Goal: Task Accomplishment & Management: Complete application form

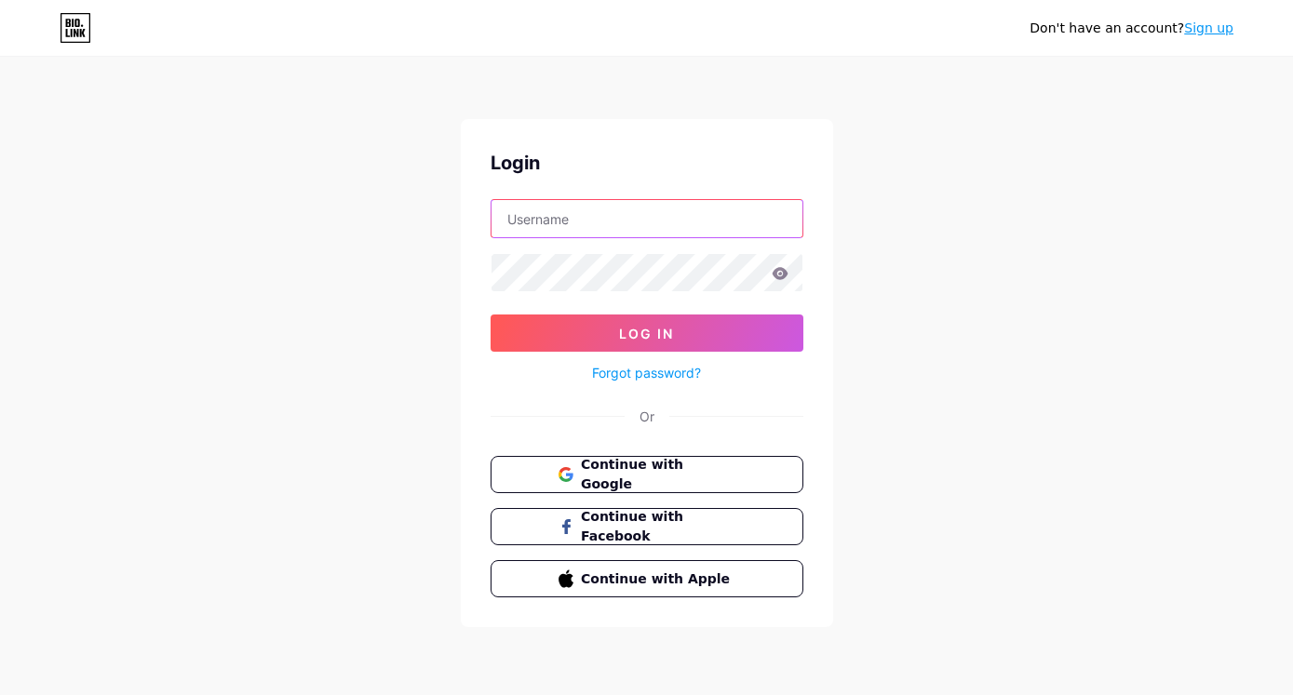
click at [584, 222] on input "text" at bounding box center [646, 218] width 311 height 37
click at [877, 408] on div "Don't have an account? Sign up Login Log In Forgot password? Or Continue with G…" at bounding box center [646, 343] width 1293 height 687
click at [1199, 27] on link "Sign up" at bounding box center [1208, 27] width 49 height 15
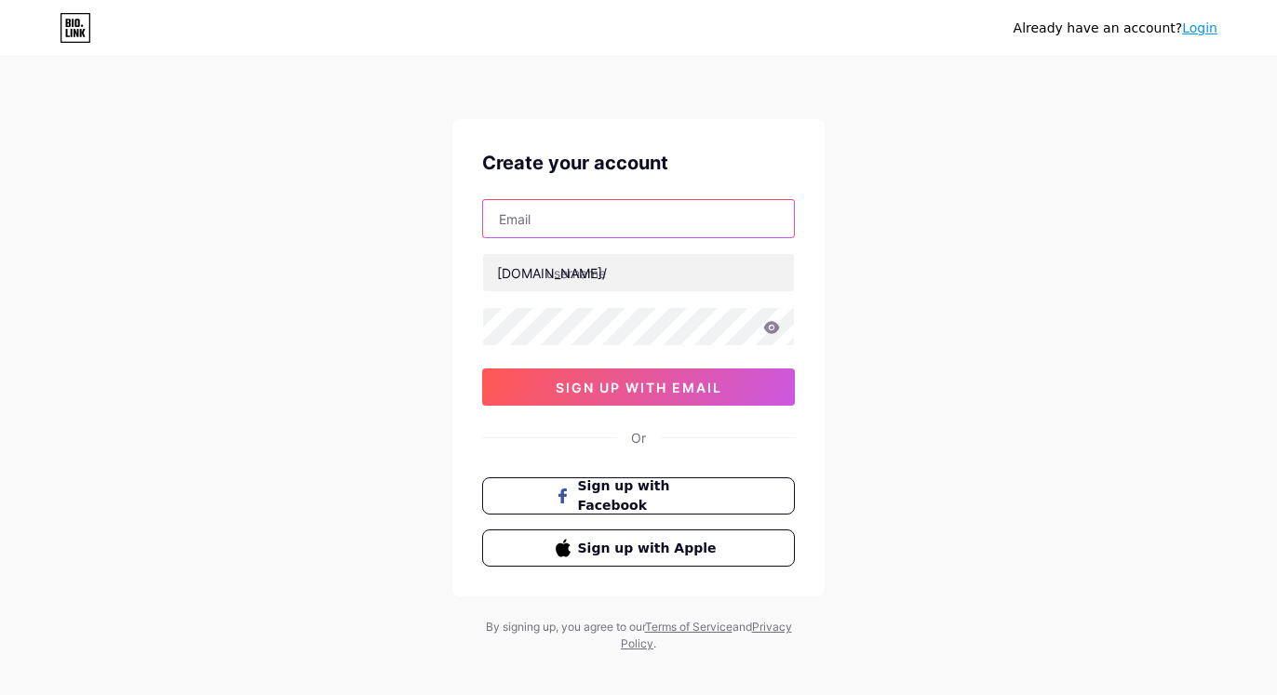
click at [574, 219] on input "text" at bounding box center [638, 218] width 311 height 37
paste input "[EMAIL_ADDRESS][DOMAIN_NAME]"
type input "[EMAIL_ADDRESS][DOMAIN_NAME]"
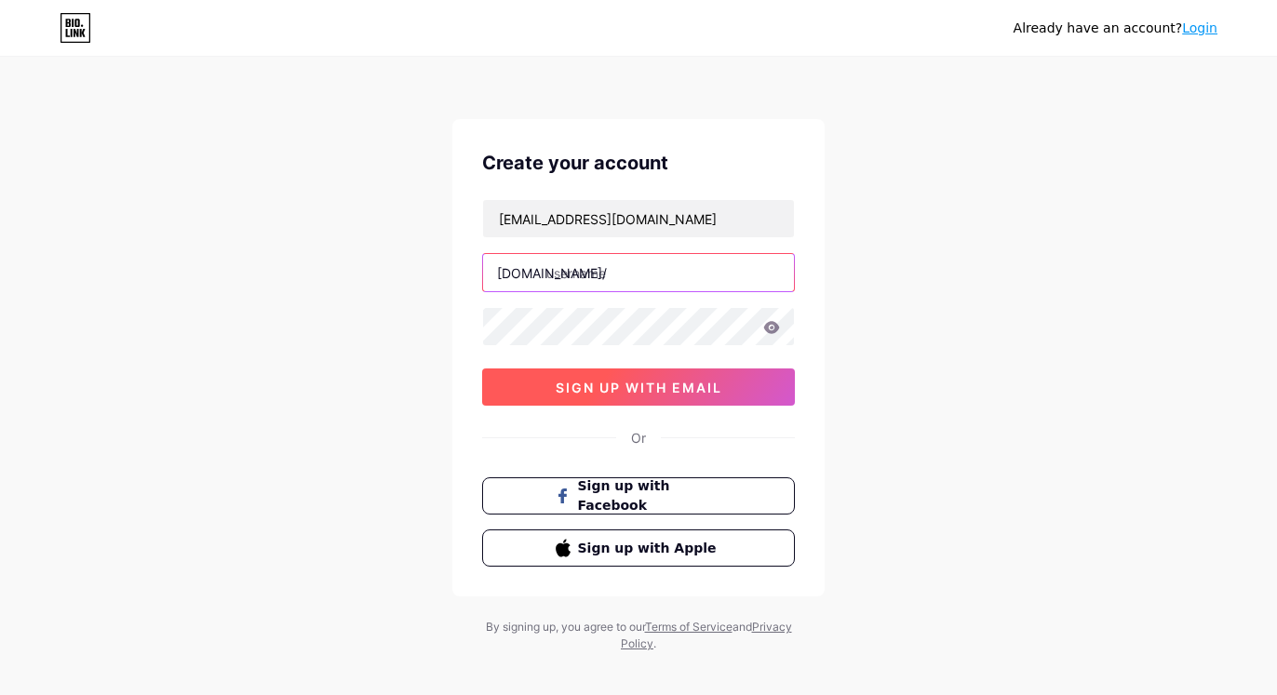
paste input "[PERSON_NAME] – former cro at [GEOGRAPHIC_DATA]"
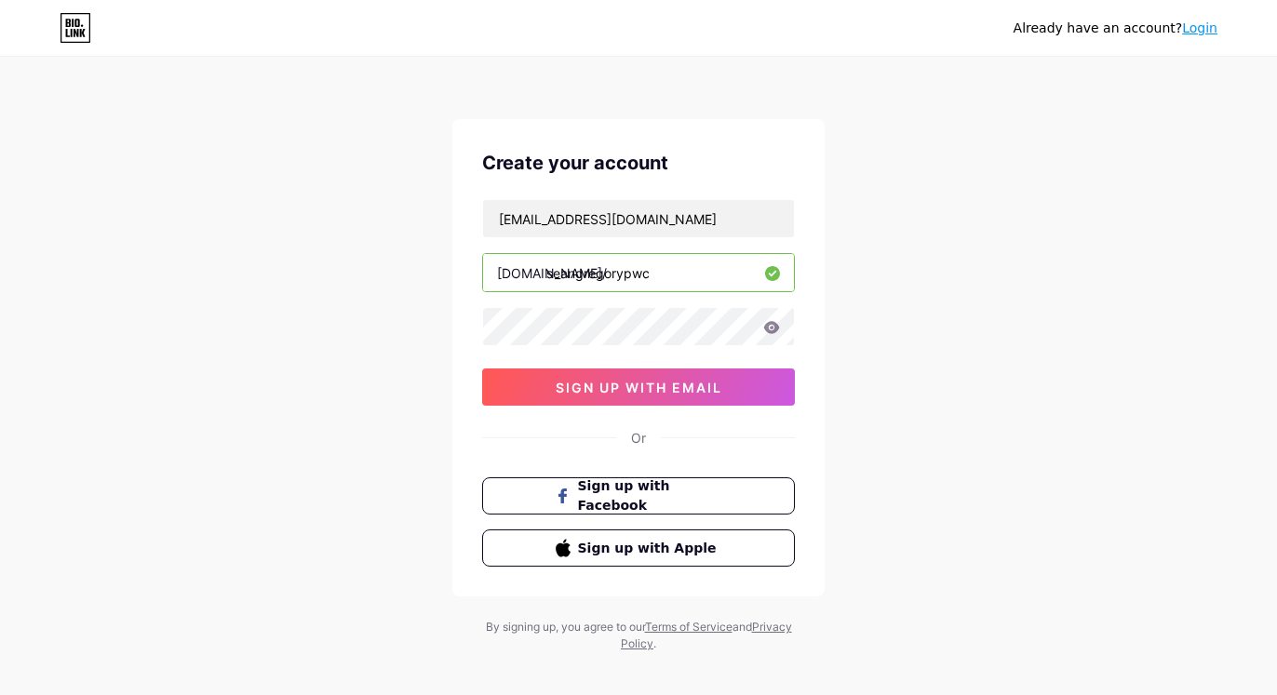
type input "seangregorypwc"
click at [1038, 377] on div "Already have an account? Login Create your account [EMAIL_ADDRESS][DOMAIN_NAME]…" at bounding box center [638, 356] width 1277 height 712
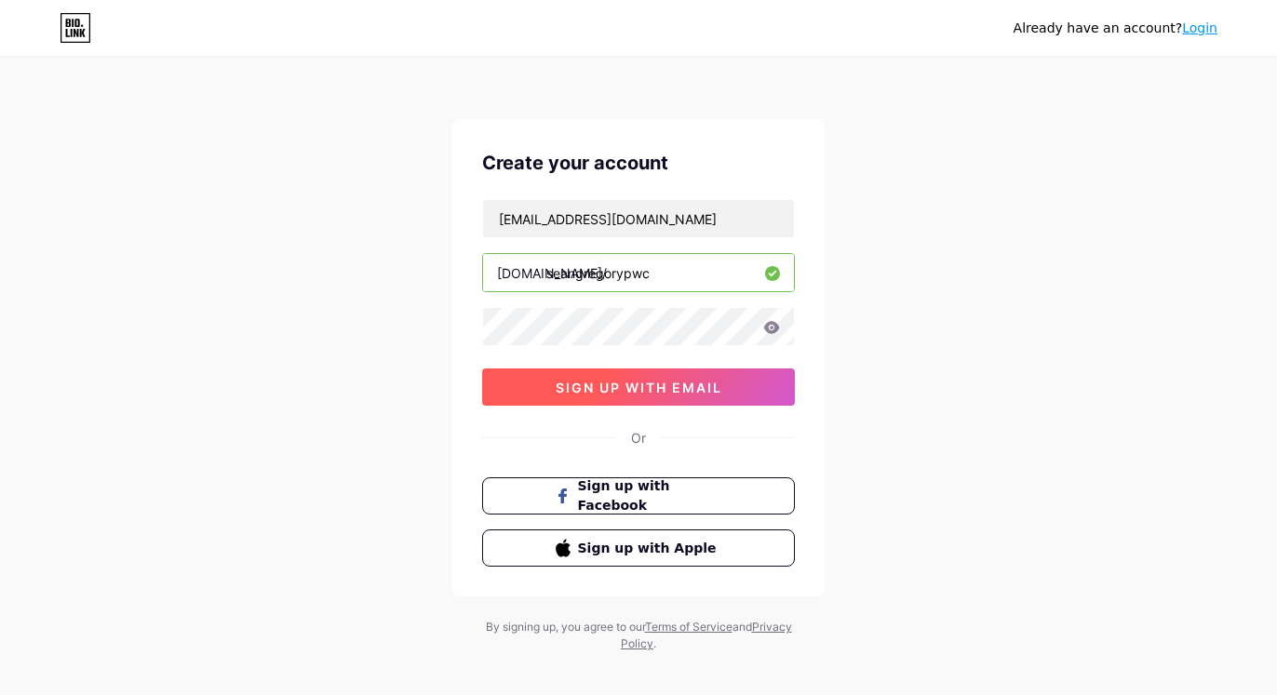
click at [635, 388] on span "sign up with email" at bounding box center [639, 388] width 167 height 16
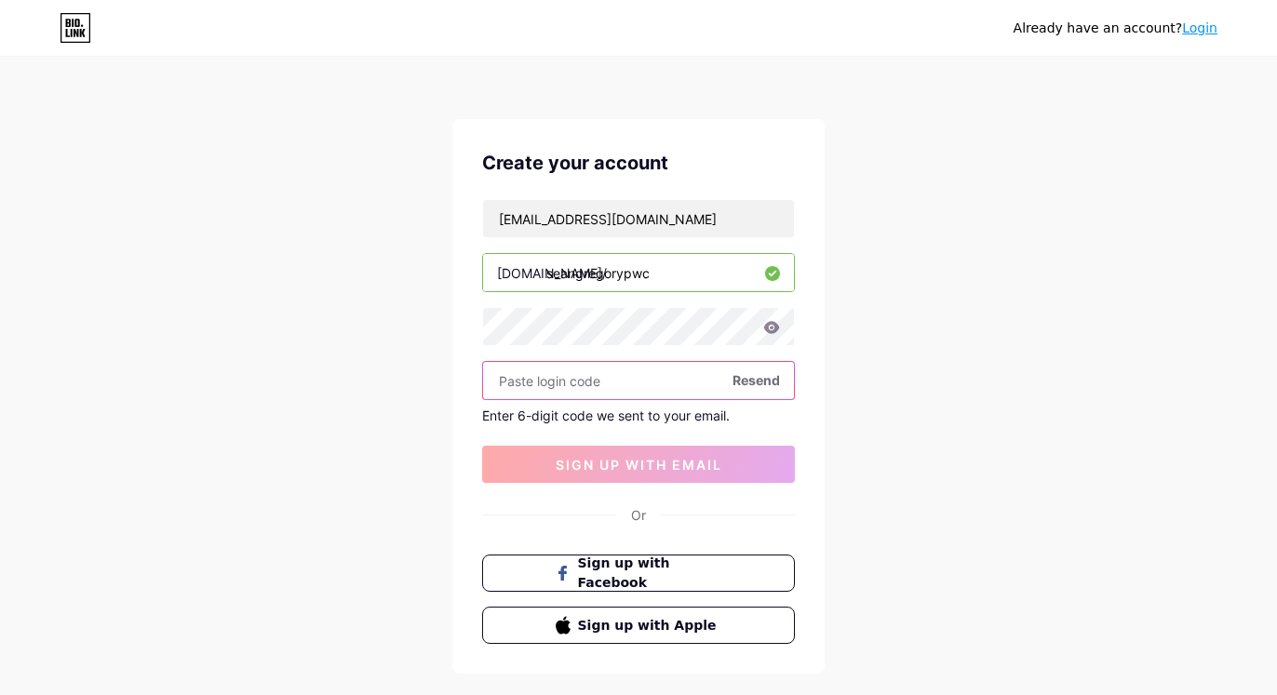
click at [578, 368] on input "text" at bounding box center [638, 380] width 311 height 37
paste input "[PERSON_NAME]@2345"
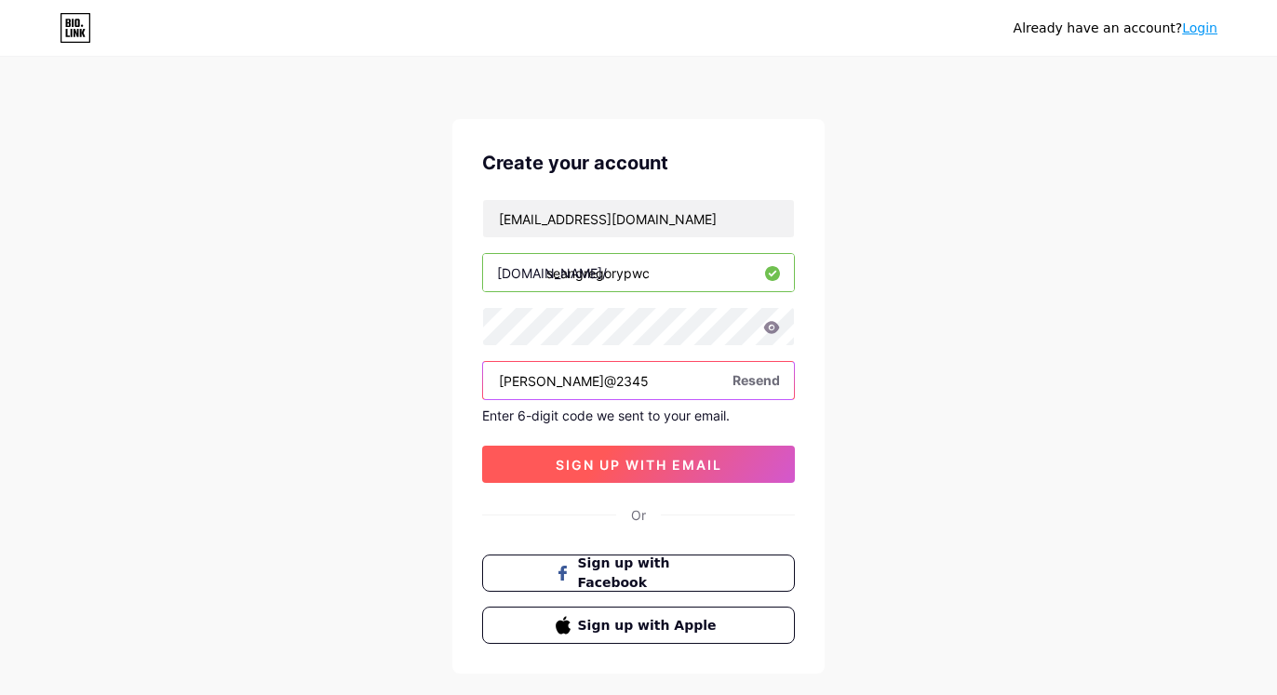
type input "[PERSON_NAME]@2345"
click at [614, 459] on span "sign up with email" at bounding box center [639, 465] width 167 height 16
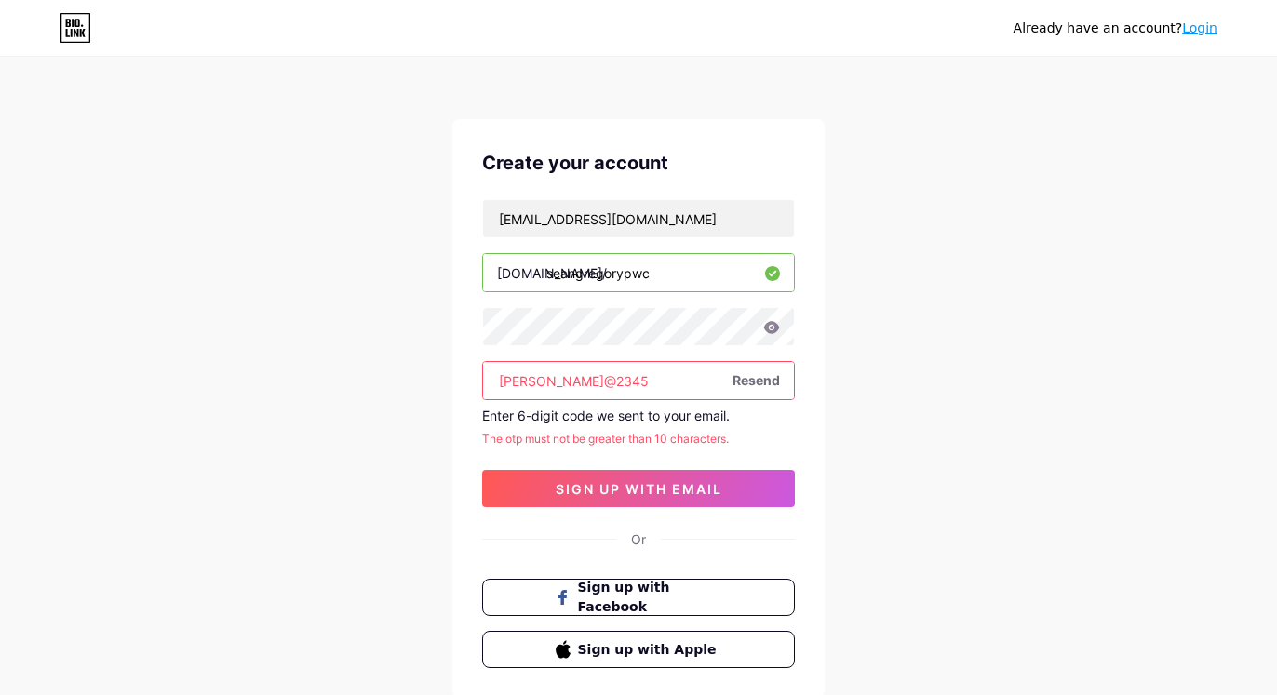
drag, startPoint x: 615, startPoint y: 379, endPoint x: 463, endPoint y: 369, distance: 152.9
click at [483, 369] on input "[PERSON_NAME]@2345" at bounding box center [638, 380] width 311 height 37
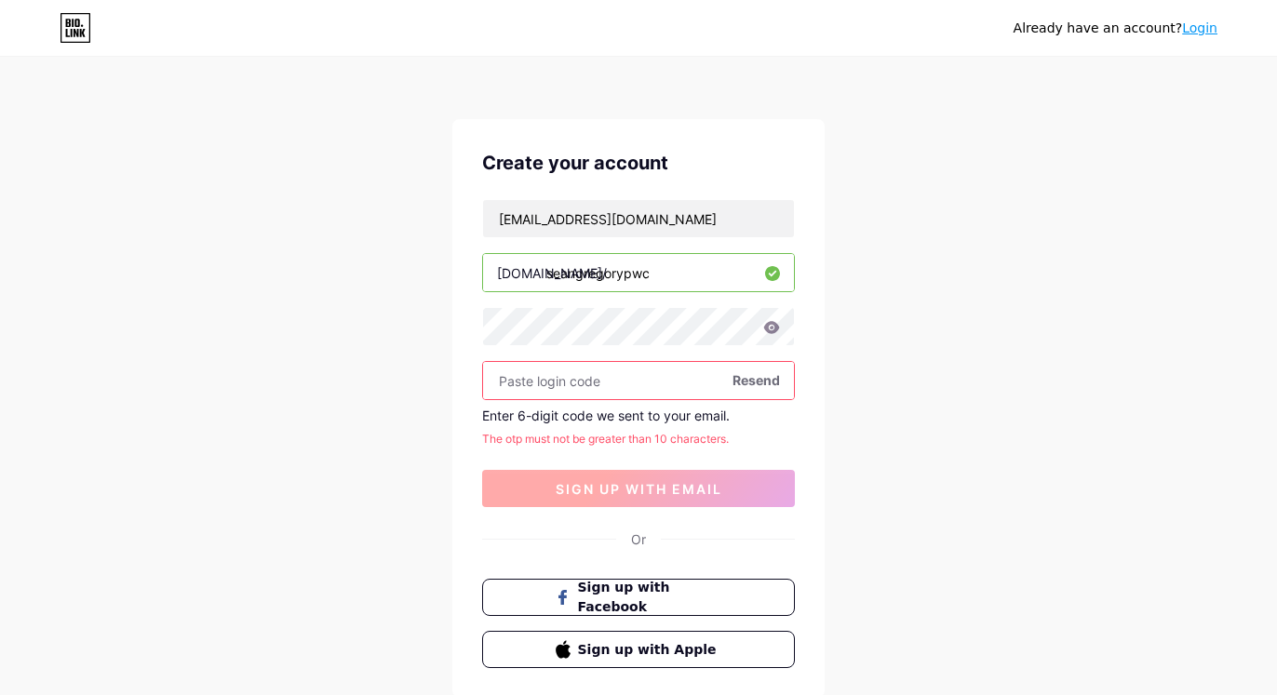
paste input "115683"
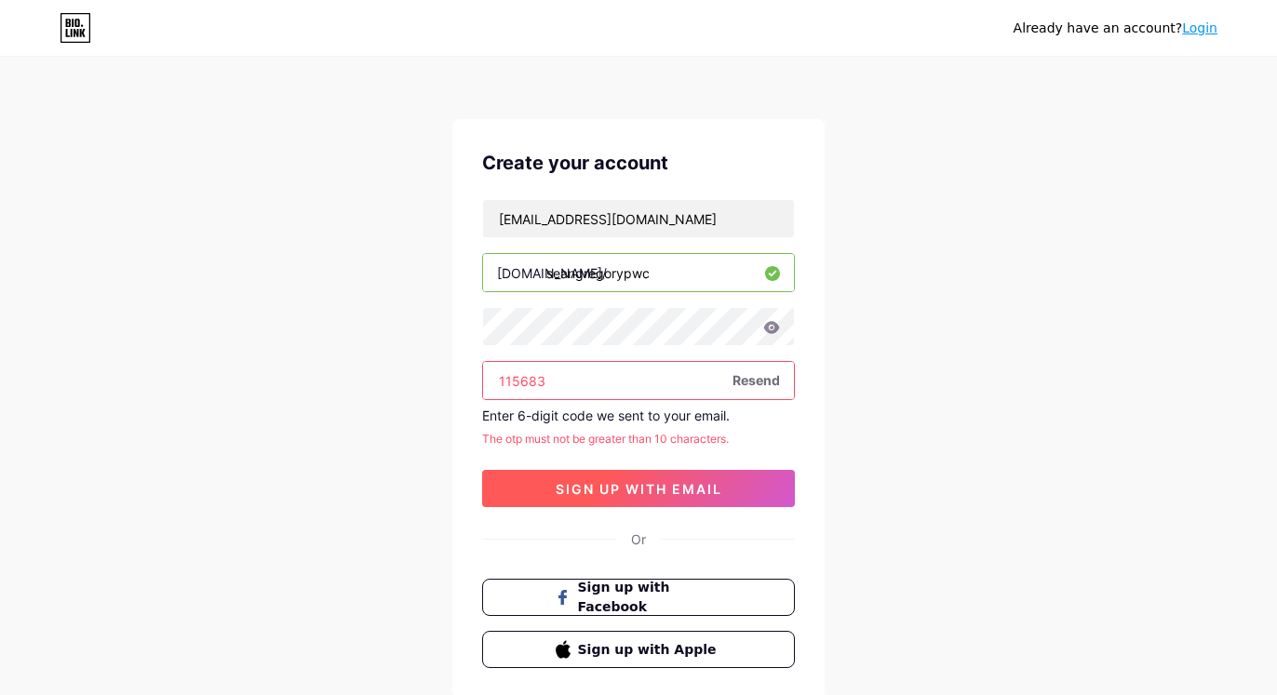
type input "115683"
click at [636, 484] on span "sign up with email" at bounding box center [639, 489] width 167 height 16
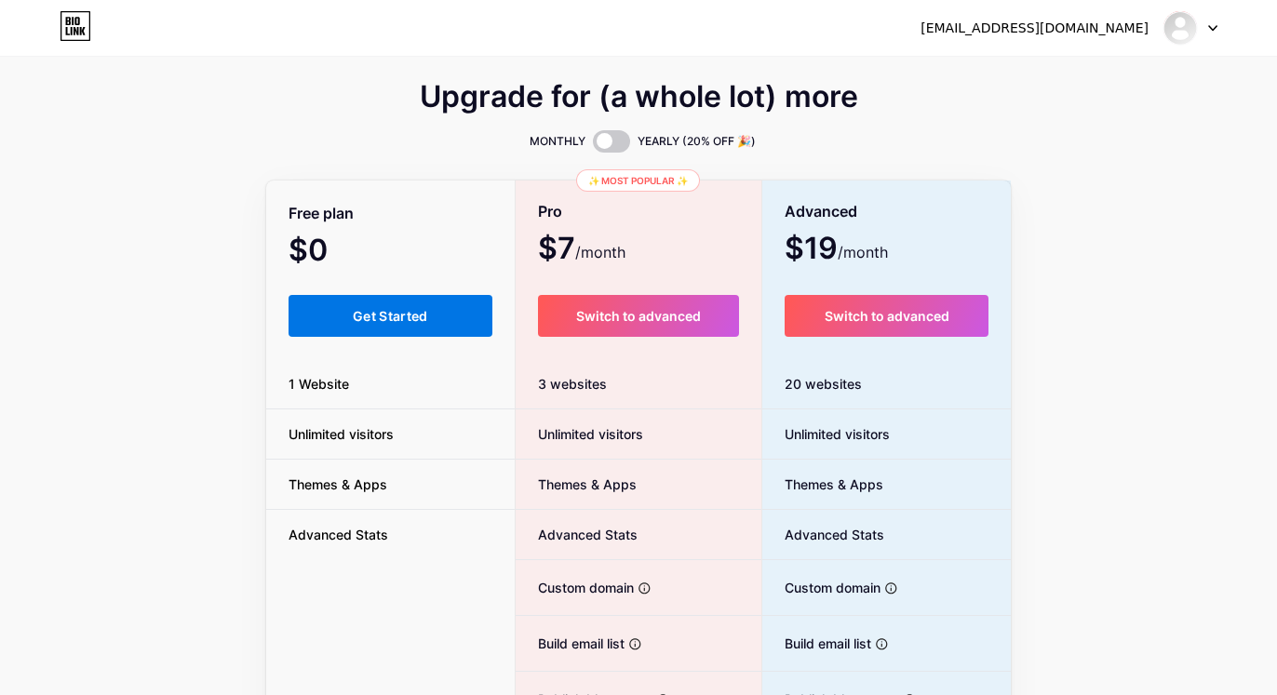
click at [406, 307] on button "Get Started" at bounding box center [391, 316] width 204 height 42
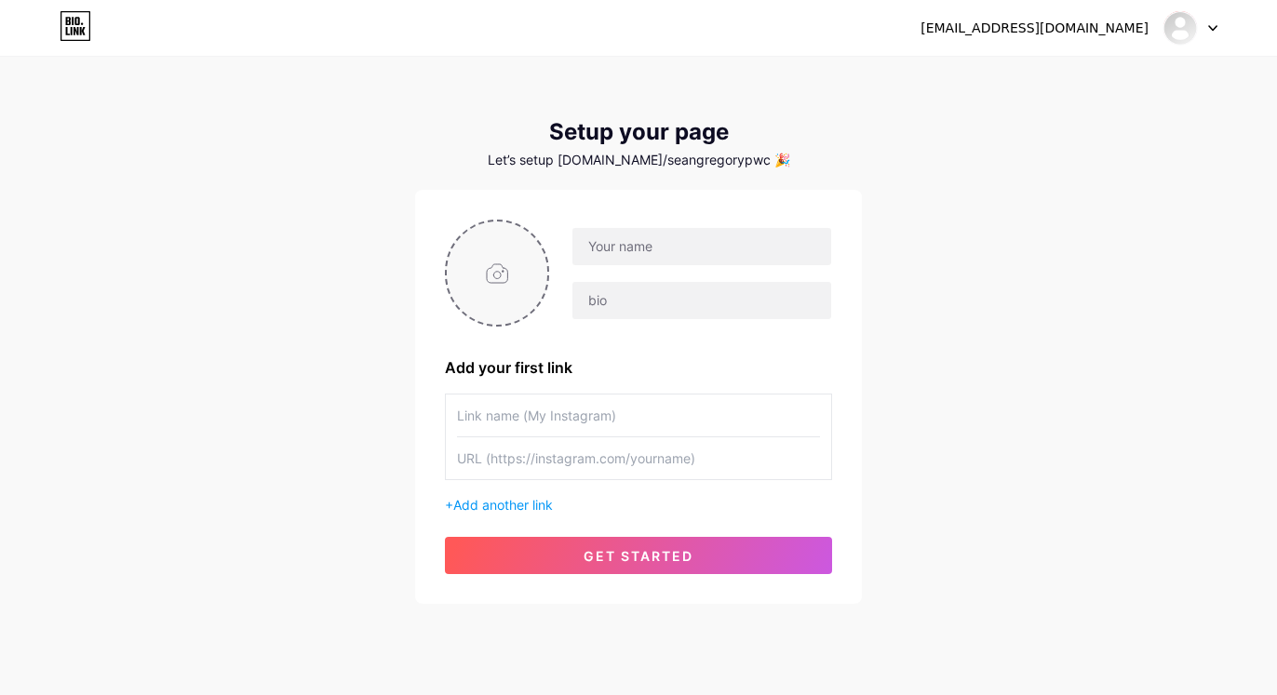
click at [507, 273] on input "file" at bounding box center [497, 273] width 101 height 103
type input "C:\fakepath\[PERSON_NAME]-profile.jpeg"
click at [661, 251] on input "text" at bounding box center [701, 246] width 259 height 37
click at [651, 248] on input "text" at bounding box center [701, 246] width 259 height 37
paste input "[PERSON_NAME] – Former CRO at PwC [GEOGRAPHIC_DATA]"
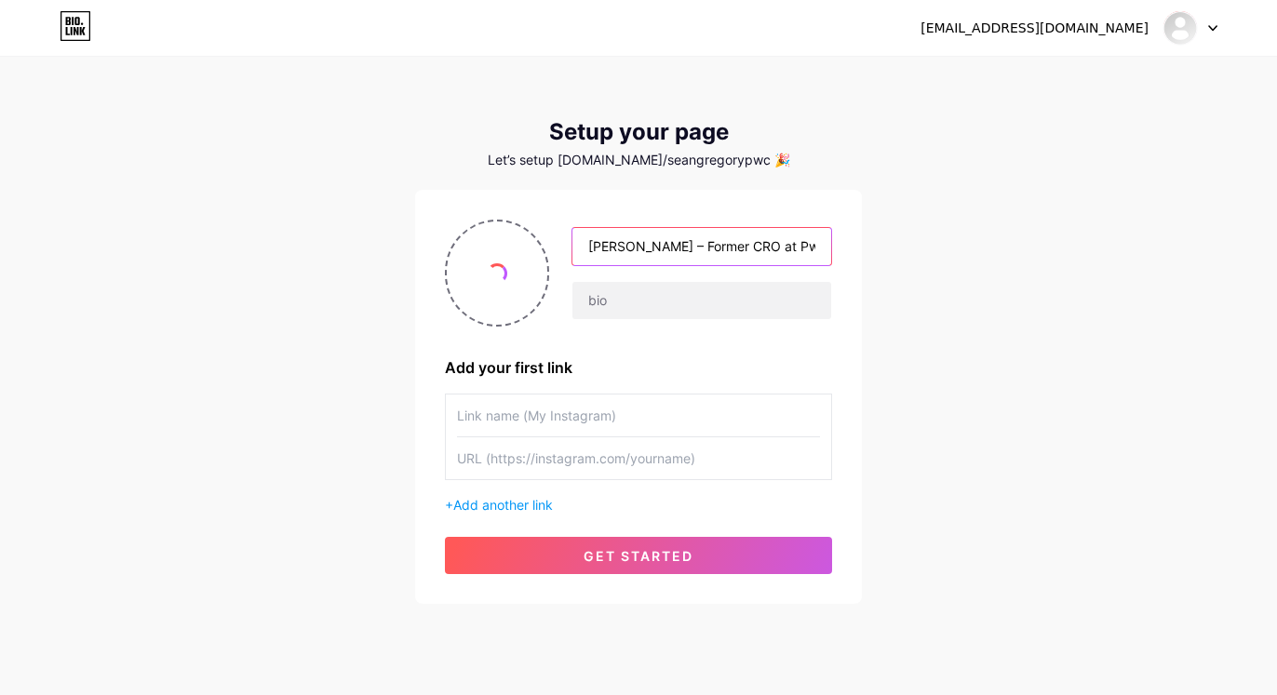
scroll to position [0, 51]
type input "[PERSON_NAME] – Former CRO at PwC [GEOGRAPHIC_DATA]"
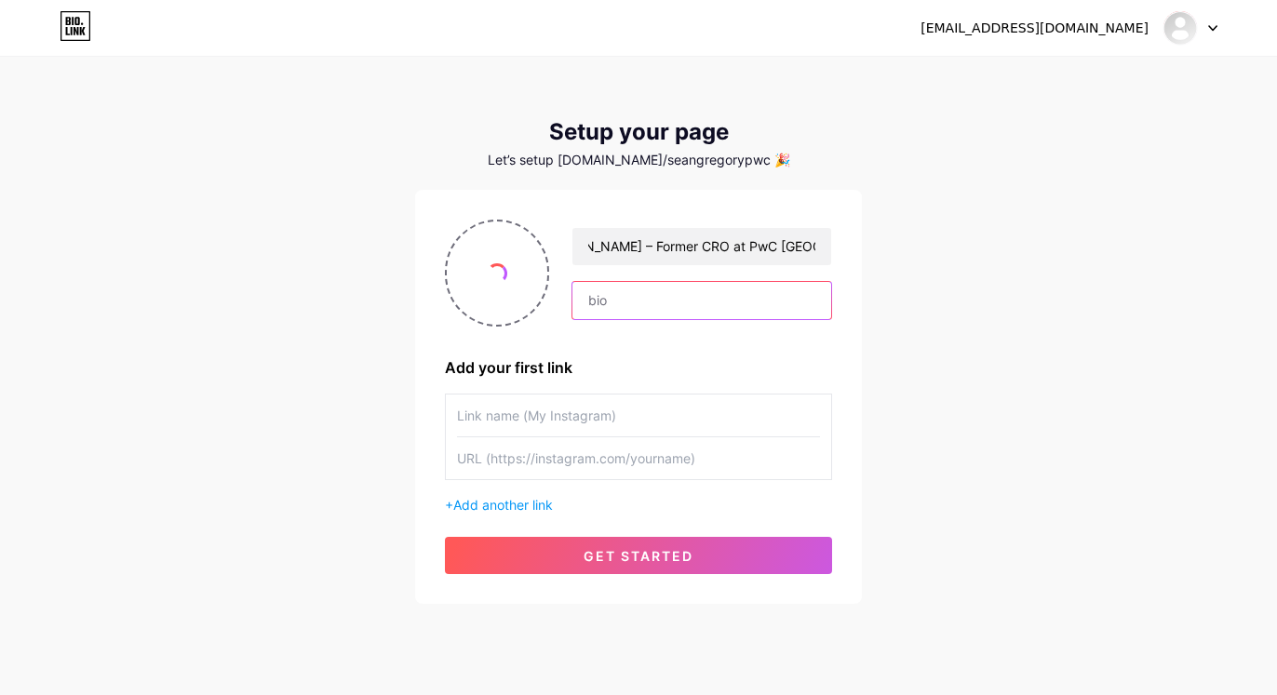
click at [662, 300] on input "text" at bounding box center [701, 300] width 259 height 37
click at [612, 299] on input "text" at bounding box center [701, 300] width 259 height 37
click at [626, 297] on input "text" at bounding box center [701, 300] width 259 height 37
click at [607, 289] on input "text" at bounding box center [701, 300] width 259 height 37
click at [614, 302] on input "text" at bounding box center [701, 300] width 259 height 37
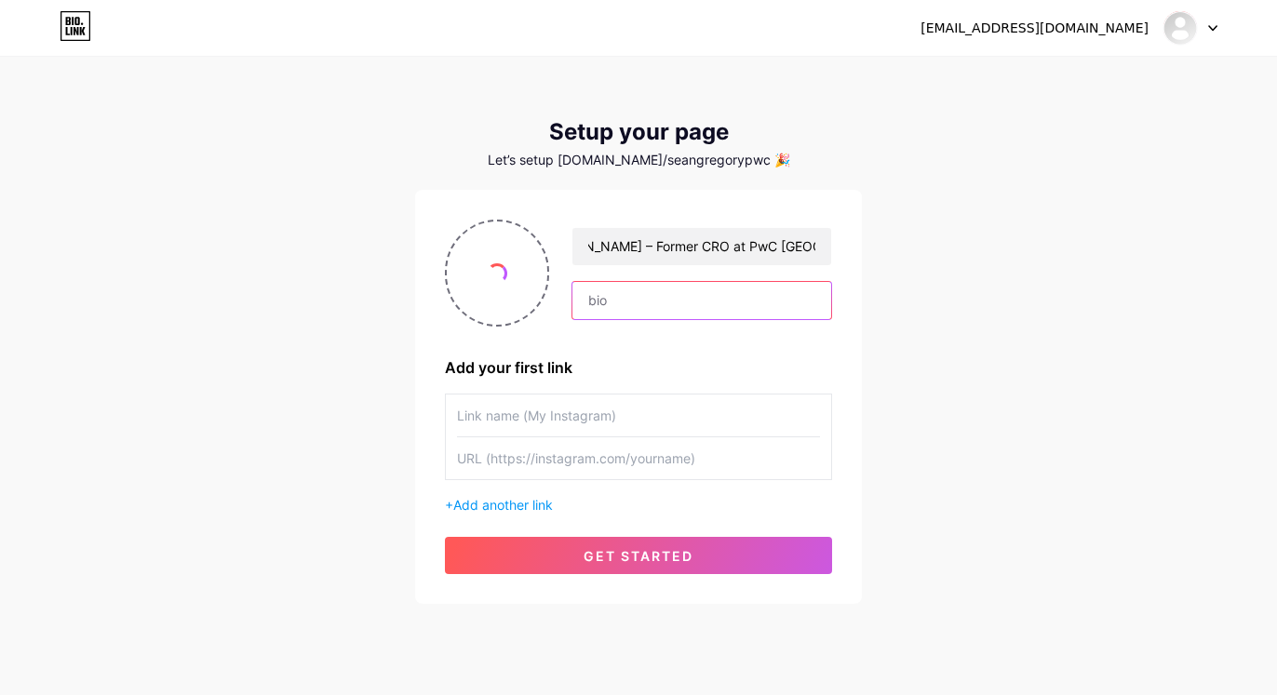
paste input "[PERSON_NAME] is a seasoned commercial executive with over three decades of exp…"
type input "[PERSON_NAME] is a seasoned commercial executive with over three decades of exp…"
click at [752, 343] on div "[PERSON_NAME] – Former CRO at PwC Australia [PERSON_NAME] is a seasoned commerc…" at bounding box center [638, 397] width 387 height 355
click at [522, 427] on input "text" at bounding box center [638, 416] width 363 height 42
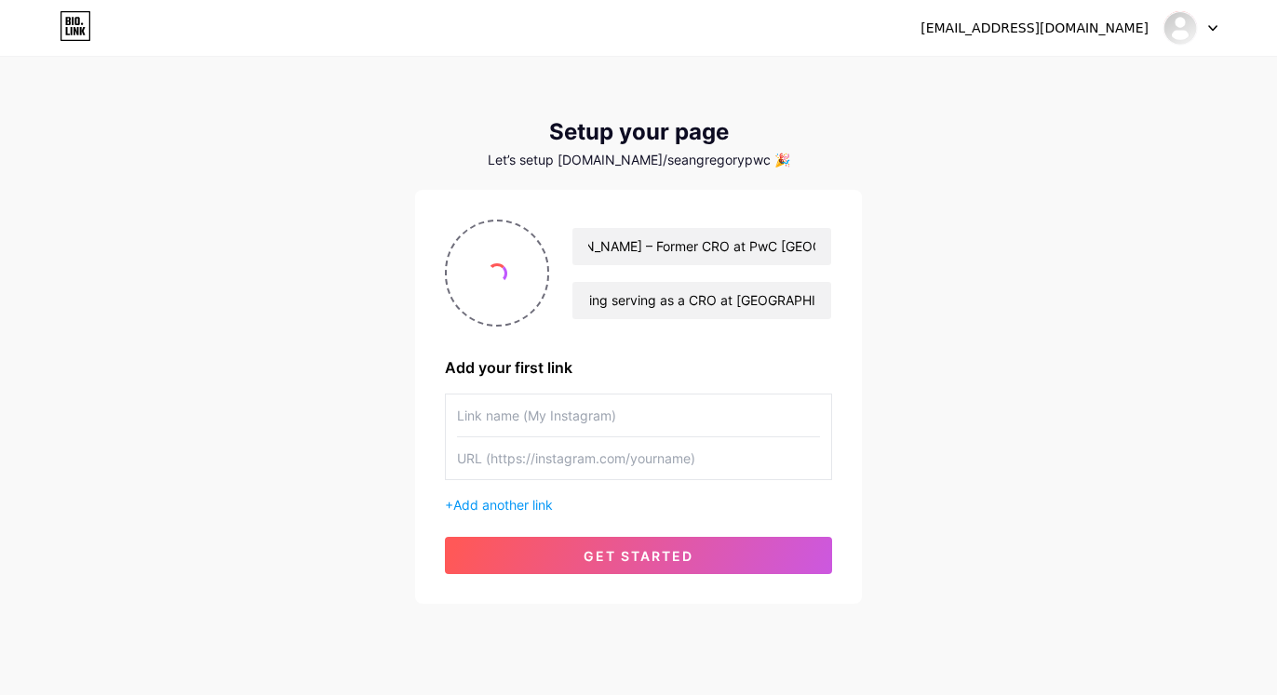
click at [588, 458] on input "text" at bounding box center [638, 458] width 363 height 42
click at [526, 419] on input "text" at bounding box center [638, 416] width 363 height 42
click at [514, 456] on input "text" at bounding box center [638, 458] width 363 height 42
click at [520, 417] on input "text" at bounding box center [638, 416] width 363 height 42
click at [512, 454] on input "text" at bounding box center [638, 458] width 363 height 42
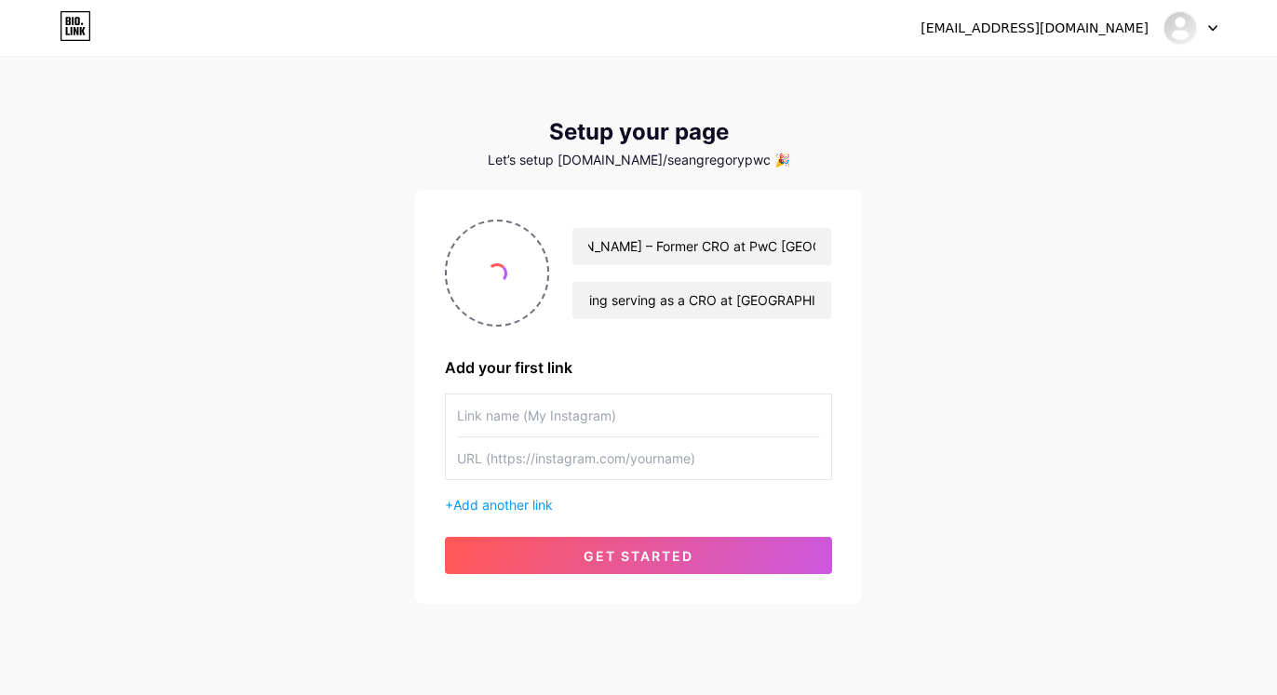
click at [527, 417] on input "text" at bounding box center [638, 416] width 363 height 42
click at [500, 453] on input "text" at bounding box center [638, 458] width 363 height 42
paste input "[URL][DOMAIN_NAME]"
type input "[URL][DOMAIN_NAME]"
click at [504, 420] on input "text" at bounding box center [638, 416] width 363 height 42
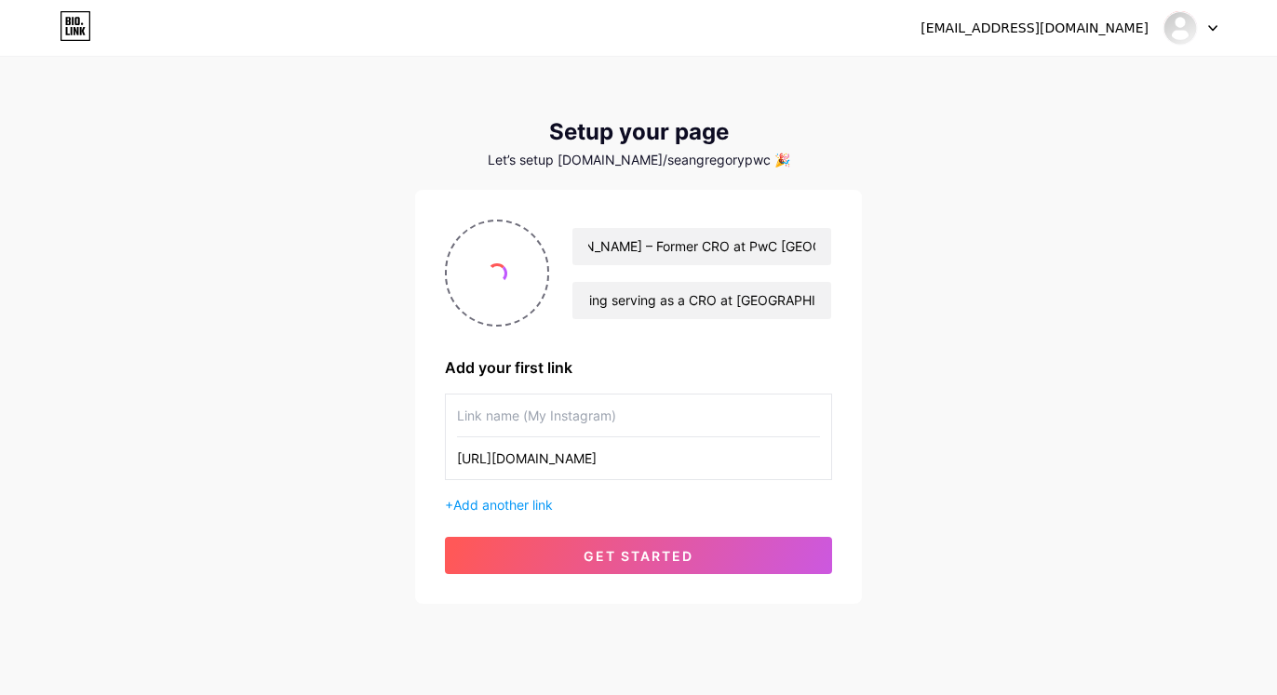
paste input "[URL][DOMAIN_NAME]"
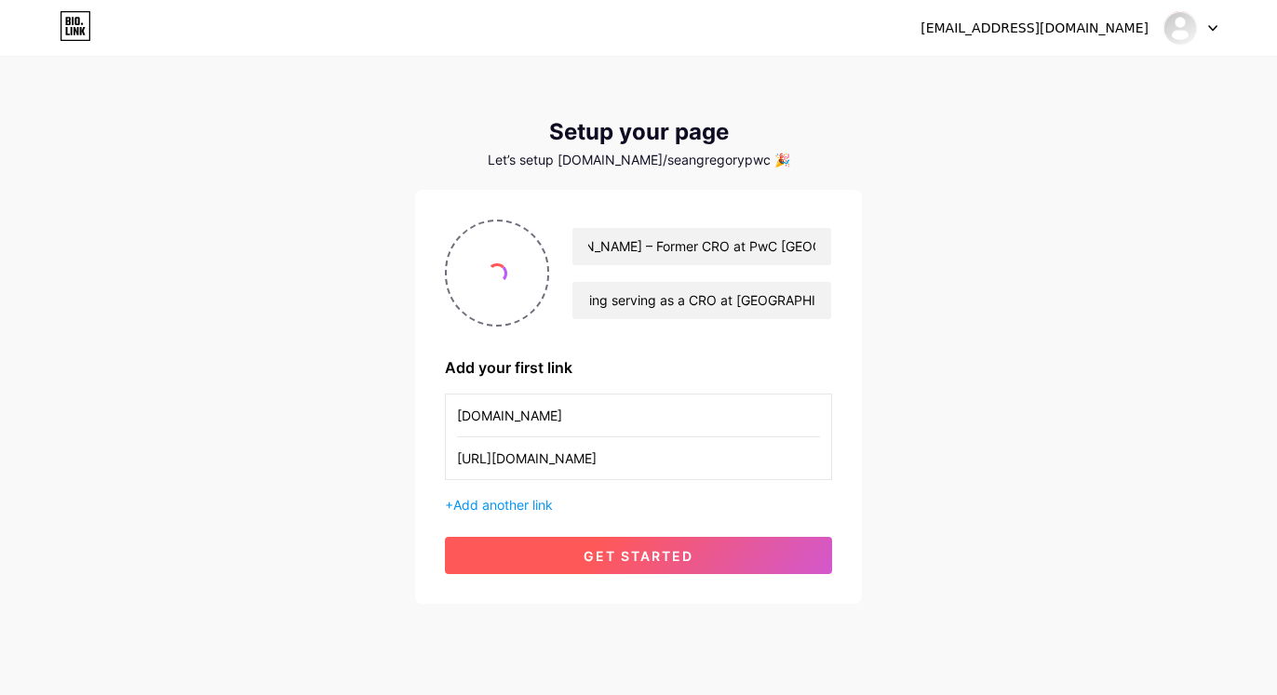
type input "[DOMAIN_NAME]"
click at [597, 552] on span "get started" at bounding box center [639, 556] width 110 height 16
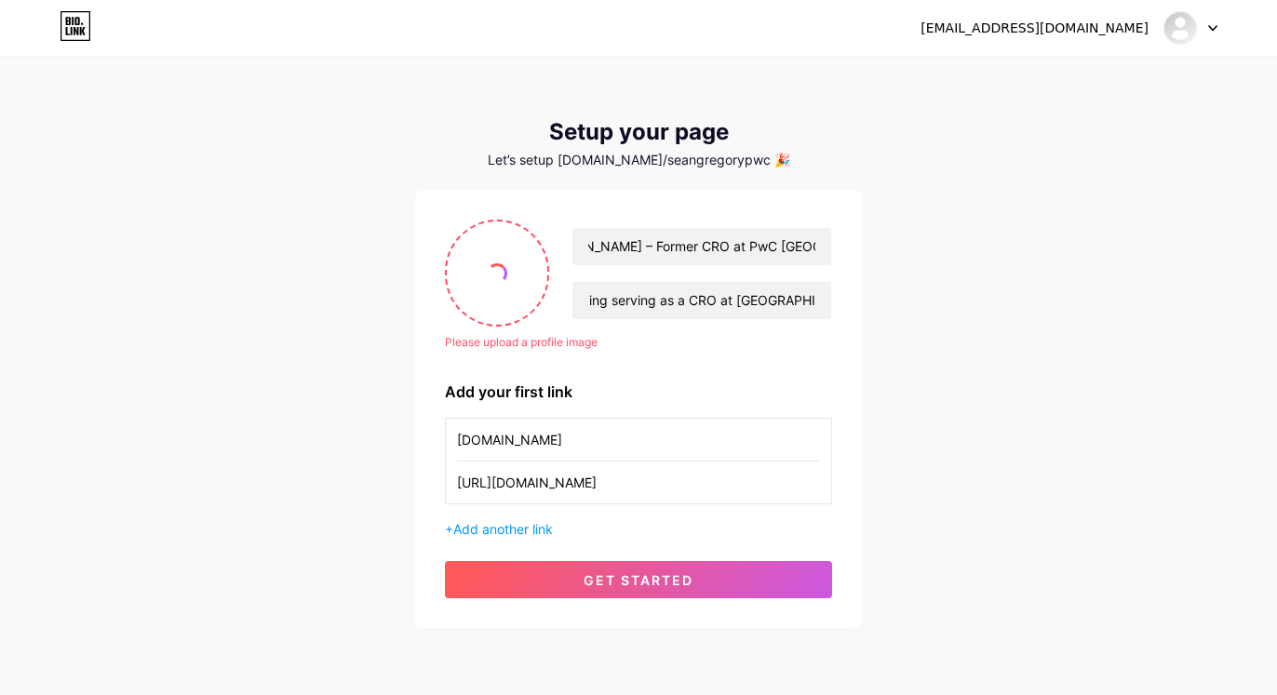
click at [853, 404] on div "Please upload a profile image [PERSON_NAME] – Former CRO at PwC Australia [PERS…" at bounding box center [638, 409] width 447 height 438
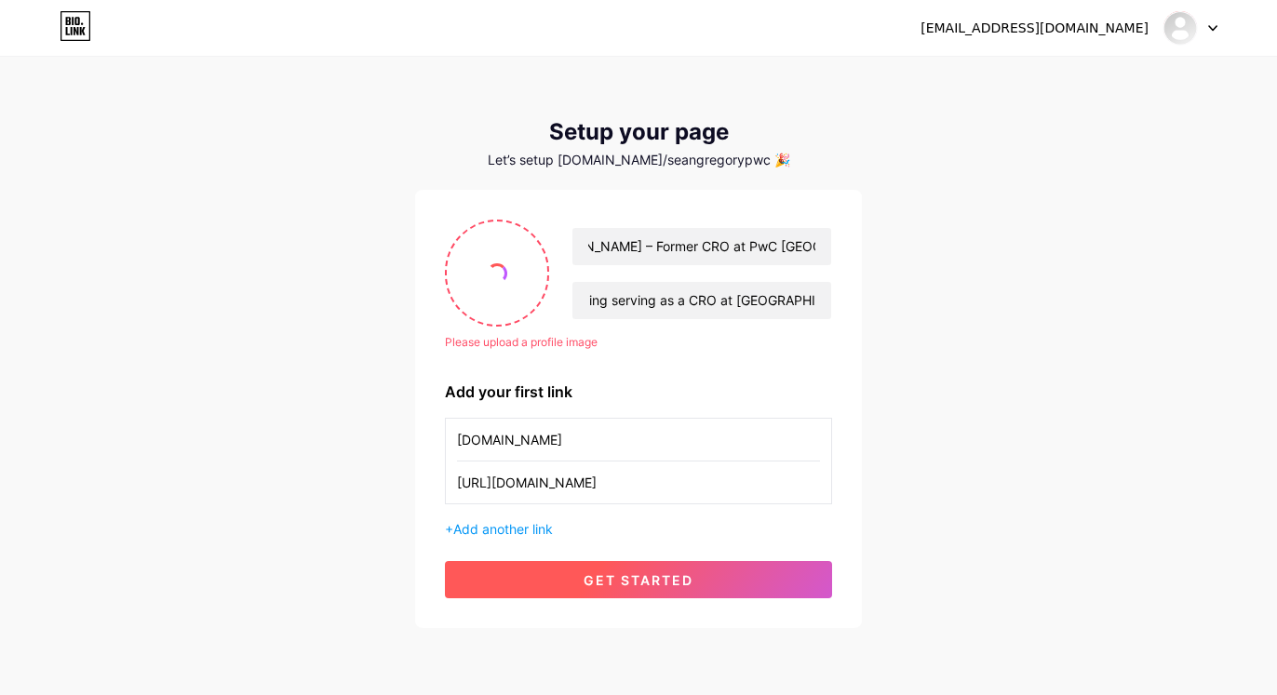
click at [639, 578] on span "get started" at bounding box center [639, 580] width 110 height 16
click at [648, 573] on span "get started" at bounding box center [639, 580] width 110 height 16
click at [648, 576] on span "get started" at bounding box center [639, 580] width 110 height 16
click at [639, 581] on span "get started" at bounding box center [639, 580] width 110 height 16
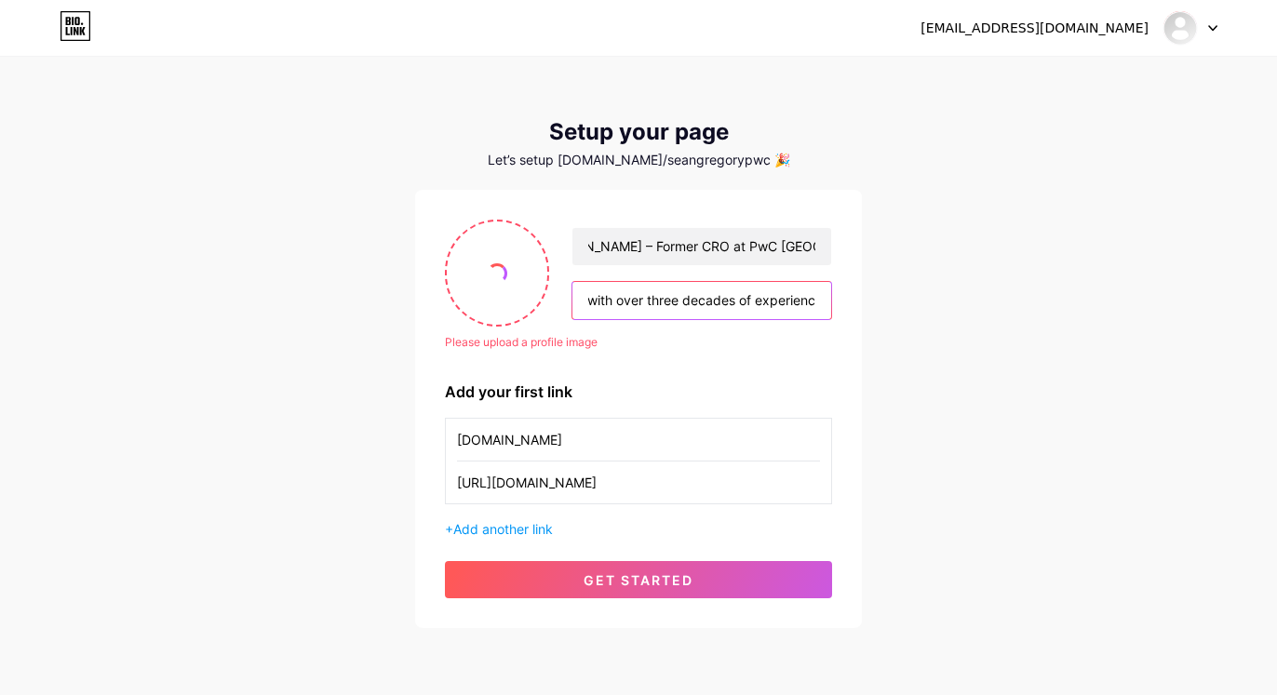
scroll to position [0, 0]
drag, startPoint x: 762, startPoint y: 298, endPoint x: 416, endPoint y: 311, distance: 346.5
click at [572, 311] on input "[PERSON_NAME] is a seasoned commercial executive with over three decades of exp…" at bounding box center [701, 300] width 259 height 37
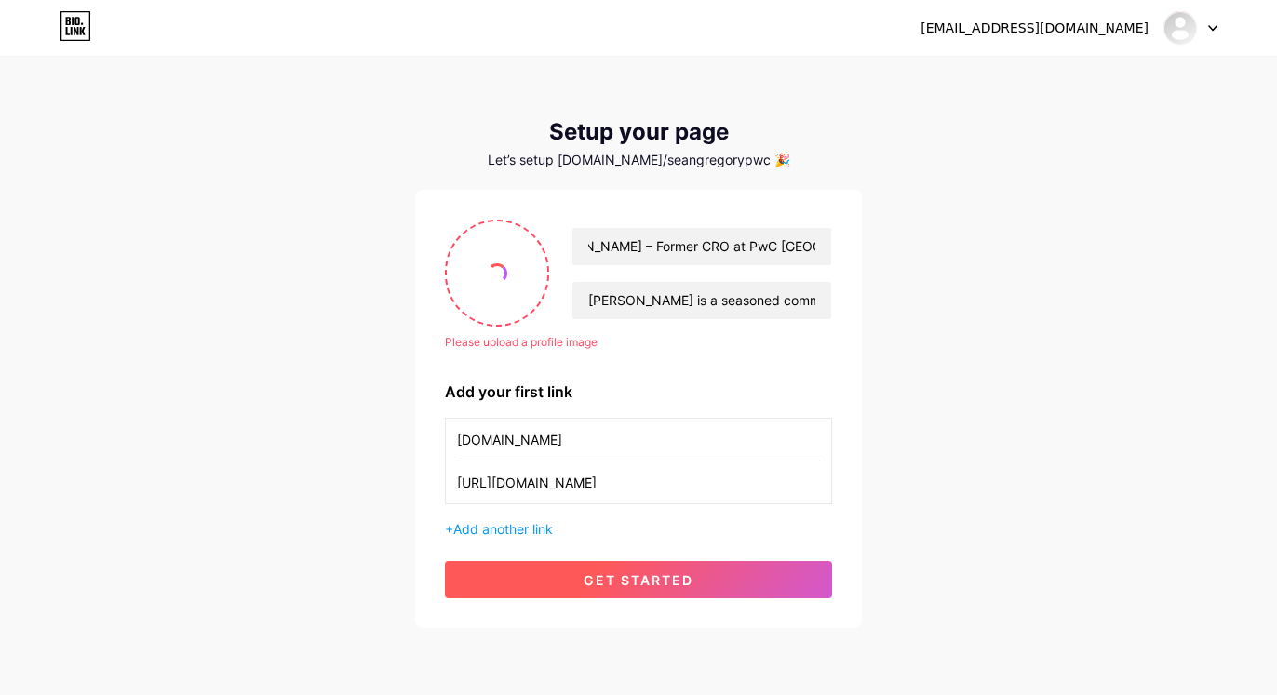
click at [625, 586] on span "get started" at bounding box center [639, 580] width 110 height 16
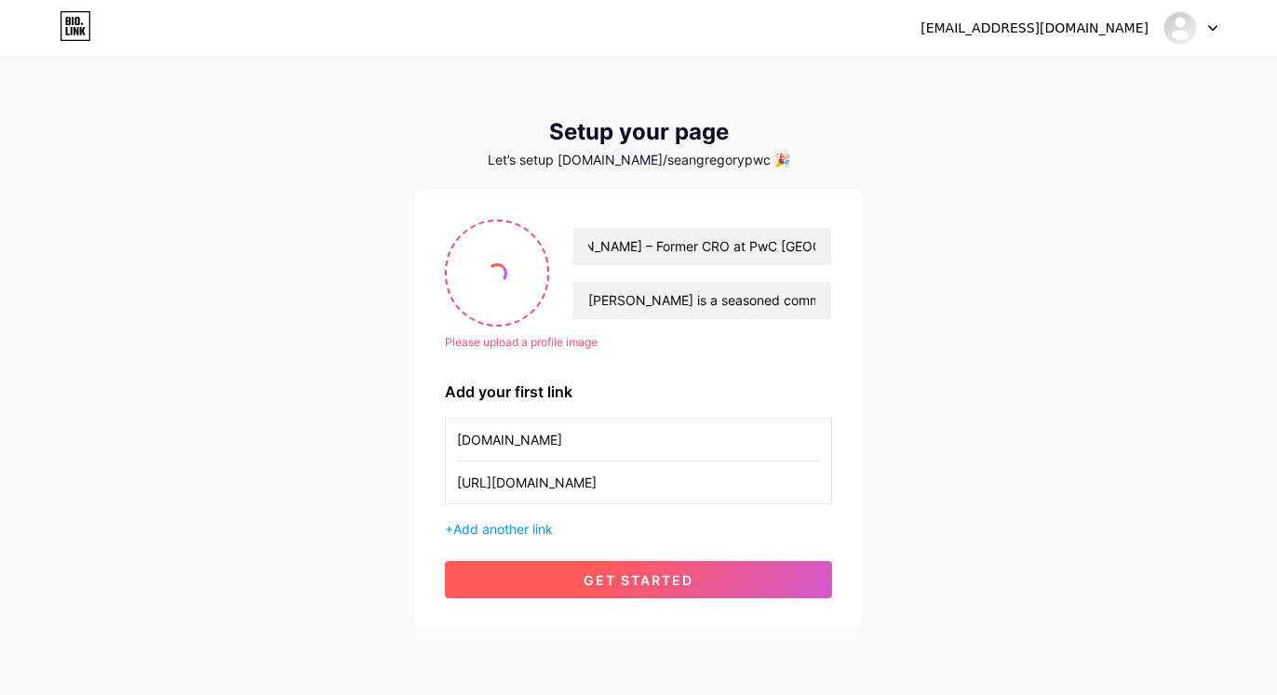
click at [629, 568] on button "get started" at bounding box center [638, 579] width 387 height 37
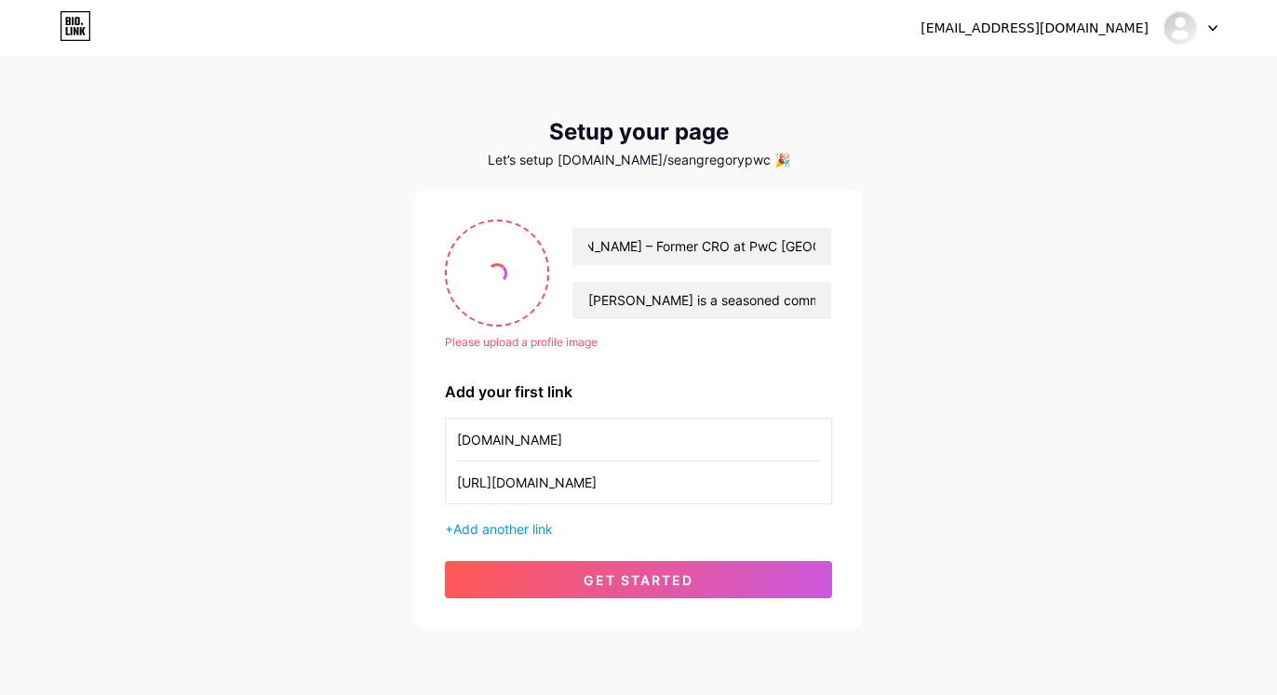
click at [1033, 510] on div "[EMAIL_ADDRESS][DOMAIN_NAME] Dashboard Logout Setup your page Let’s setup [DOMA…" at bounding box center [638, 344] width 1277 height 688
click at [238, 506] on div "[EMAIL_ADDRESS][DOMAIN_NAME] Dashboard Logout Setup your page Let’s setup [DOMA…" at bounding box center [638, 344] width 1277 height 688
click at [197, 423] on div "[EMAIL_ADDRESS][DOMAIN_NAME] Dashboard Logout Setup your page Let’s setup [DOMA…" at bounding box center [638, 344] width 1277 height 688
click at [108, 216] on div "[EMAIL_ADDRESS][DOMAIN_NAME] Dashboard Logout Setup your page Let’s setup [DOMA…" at bounding box center [638, 344] width 1277 height 688
click at [1147, 422] on div "[EMAIL_ADDRESS][DOMAIN_NAME] Dashboard Logout Setup your page Let’s setup [DOMA…" at bounding box center [638, 344] width 1277 height 688
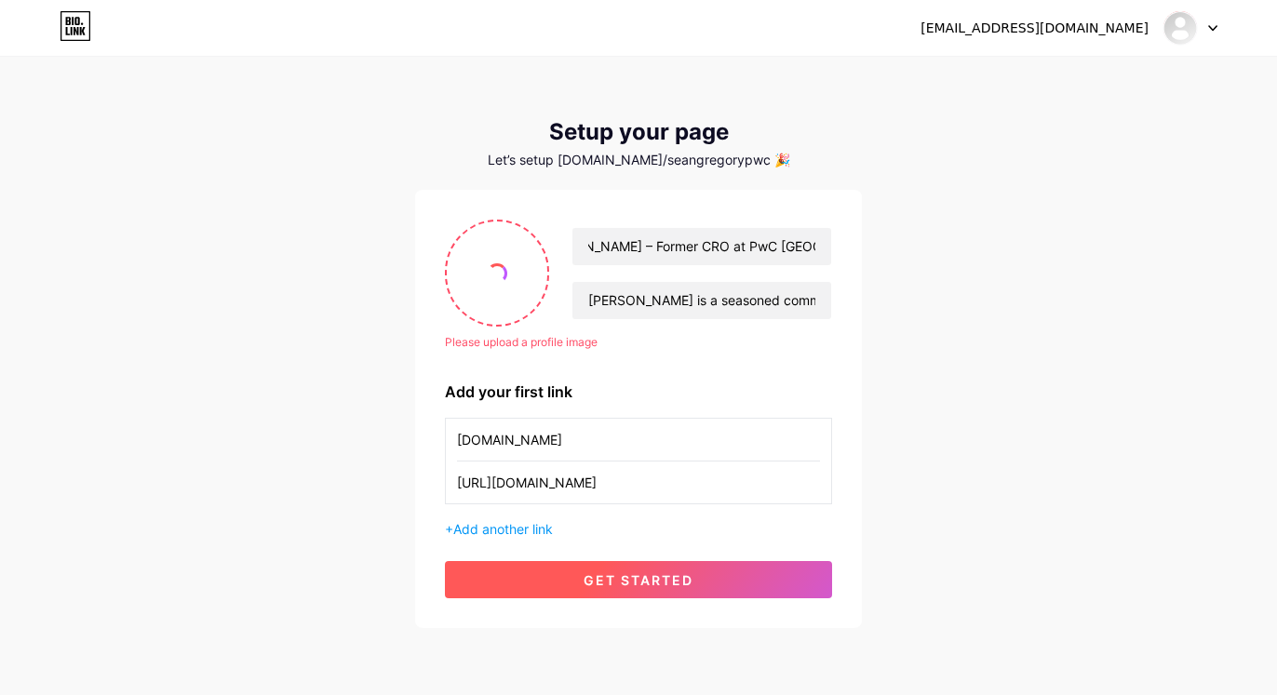
click at [624, 573] on span "get started" at bounding box center [639, 580] width 110 height 16
click at [581, 584] on button "get started" at bounding box center [638, 579] width 387 height 37
click at [580, 584] on button "get started" at bounding box center [638, 579] width 387 height 37
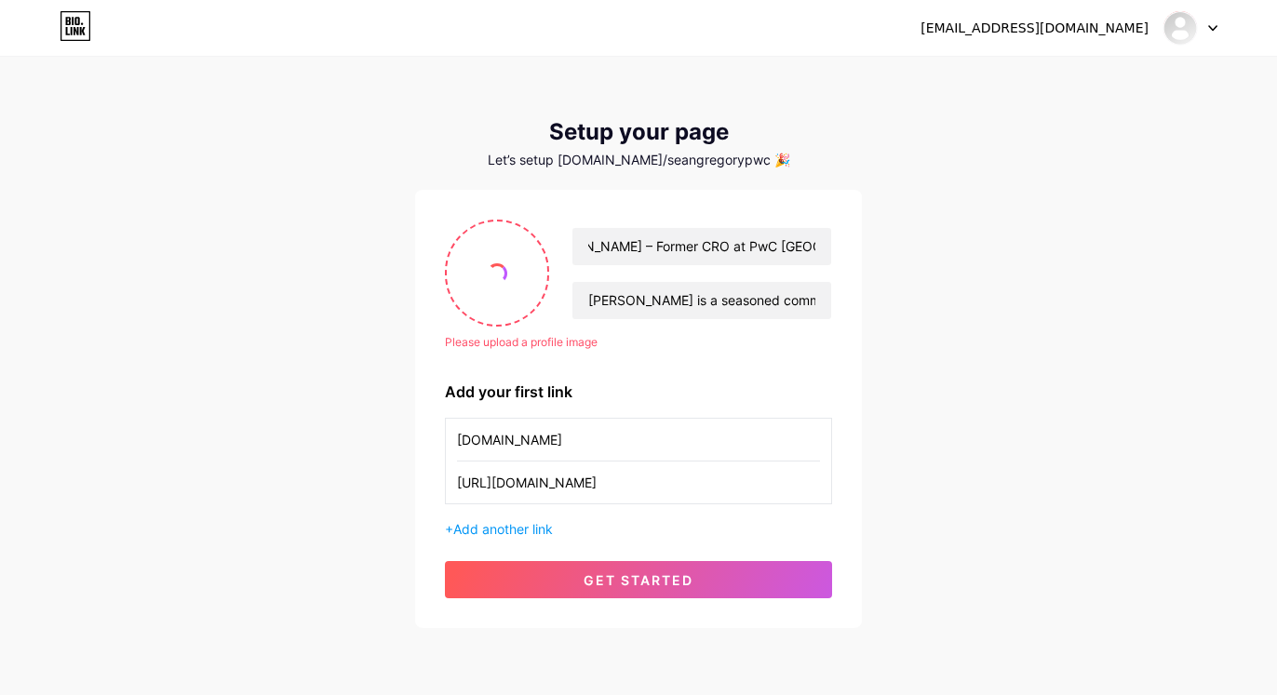
click at [1073, 413] on div "[EMAIL_ADDRESS][DOMAIN_NAME] Dashboard Logout Setup your page Let’s setup [DOMA…" at bounding box center [638, 344] width 1277 height 688
